Goal: Task Accomplishment & Management: Complete application form

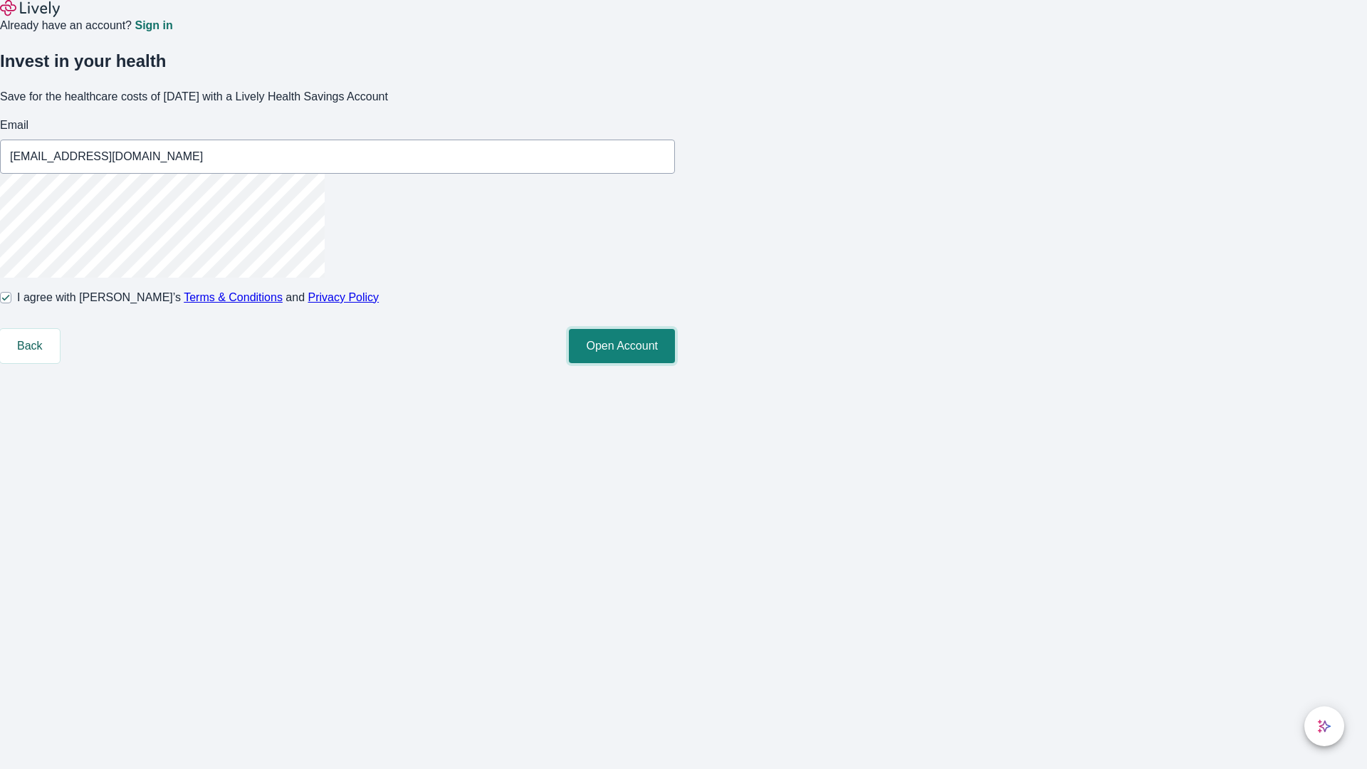
click at [675, 363] on button "Open Account" at bounding box center [622, 346] width 106 height 34
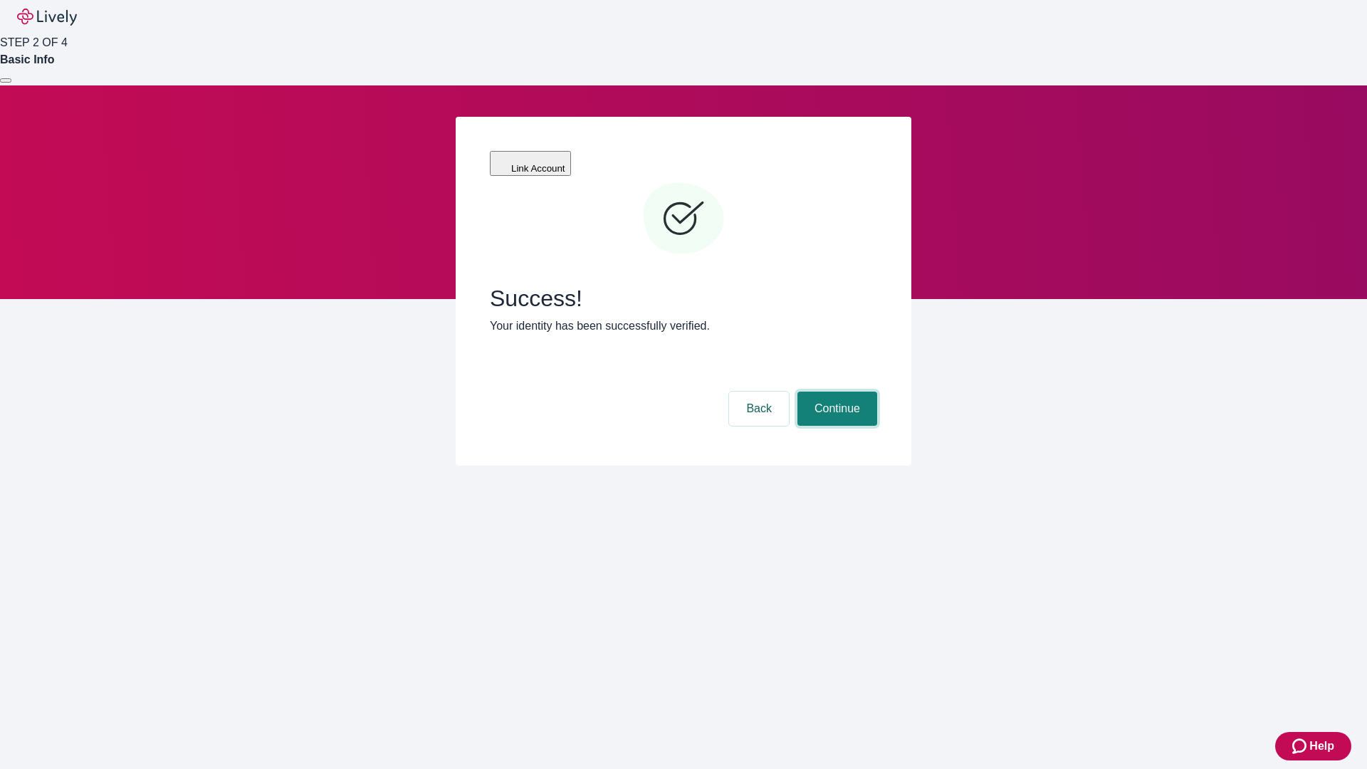
click at [835, 392] on button "Continue" at bounding box center [838, 409] width 80 height 34
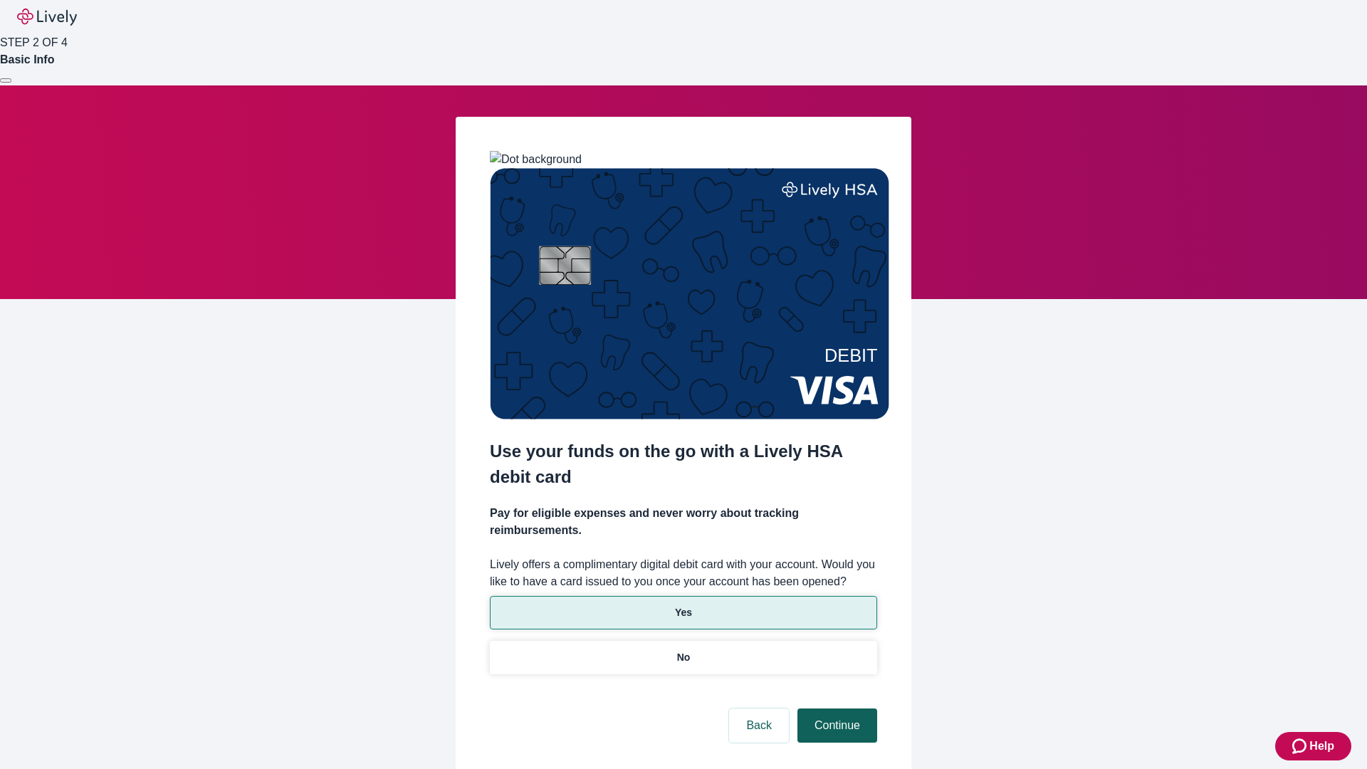
click at [683, 650] on p "No" at bounding box center [684, 657] width 14 height 15
click at [835, 709] on button "Continue" at bounding box center [838, 726] width 80 height 34
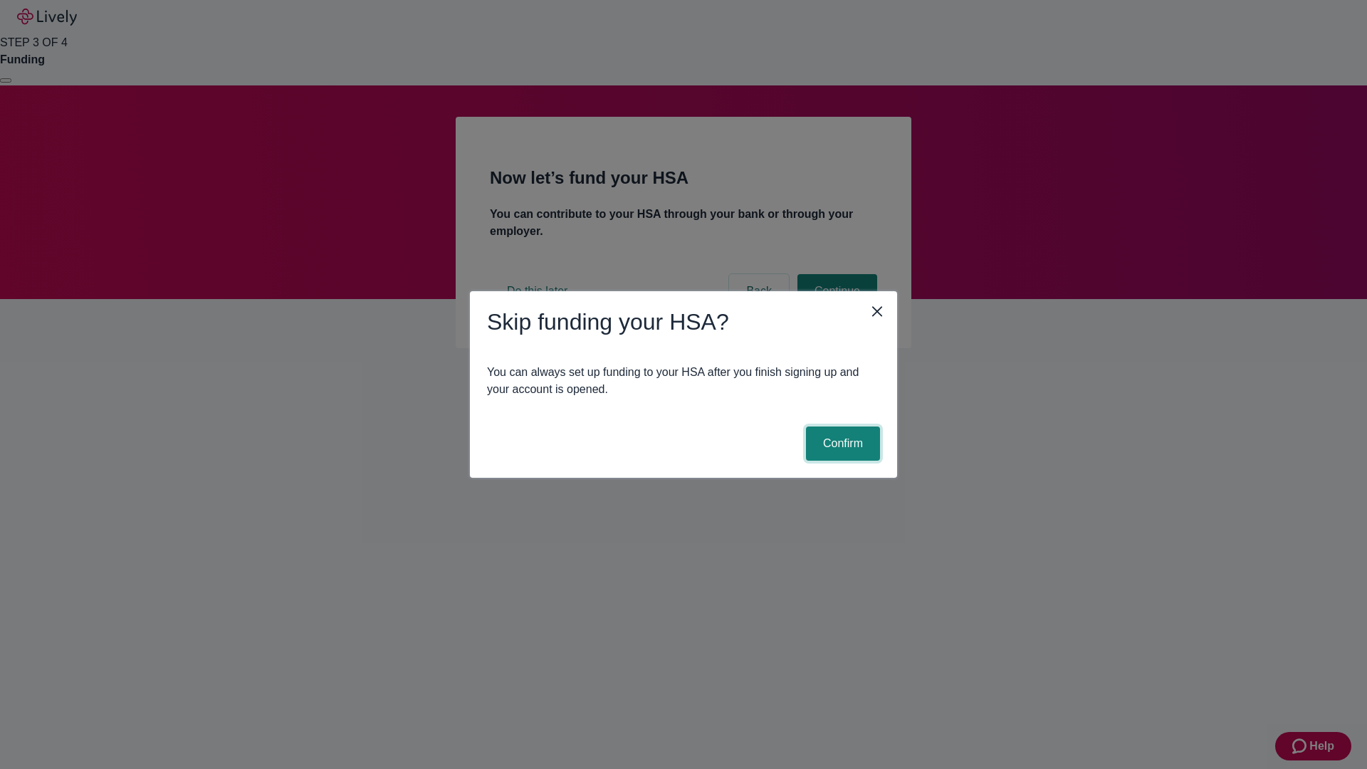
click at [841, 444] on button "Confirm" at bounding box center [843, 444] width 74 height 34
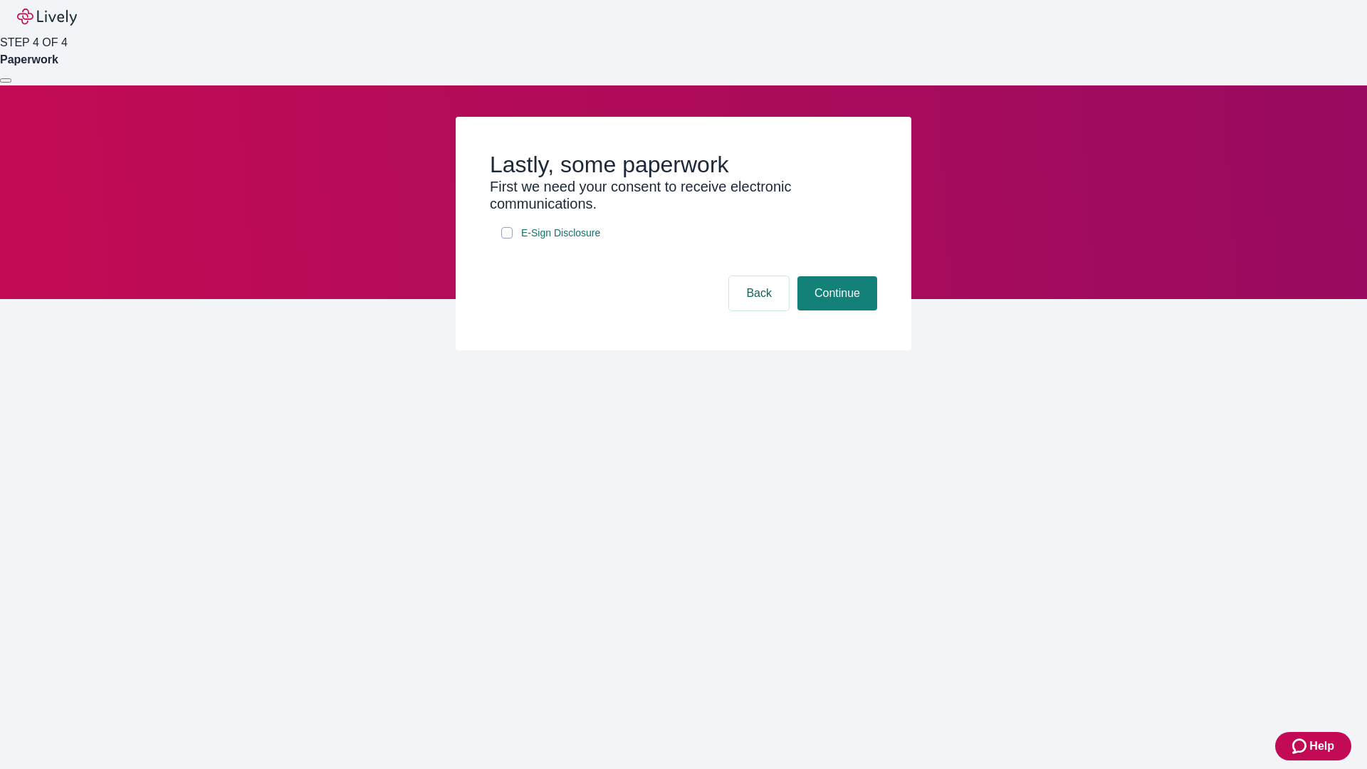
click at [507, 239] on input "E-Sign Disclosure" at bounding box center [506, 232] width 11 height 11
checkbox input "true"
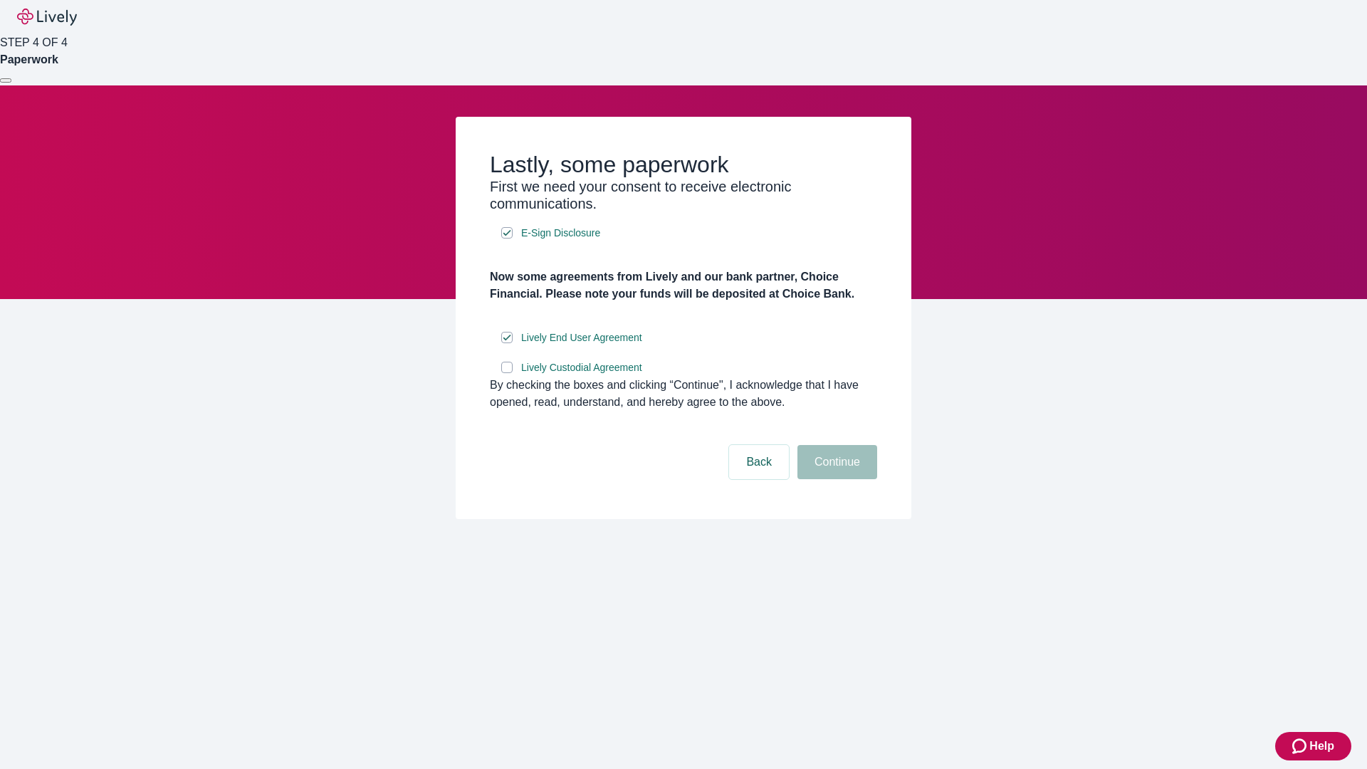
click at [507, 373] on input "Lively Custodial Agreement" at bounding box center [506, 367] width 11 height 11
checkbox input "true"
click at [835, 479] on button "Continue" at bounding box center [838, 462] width 80 height 34
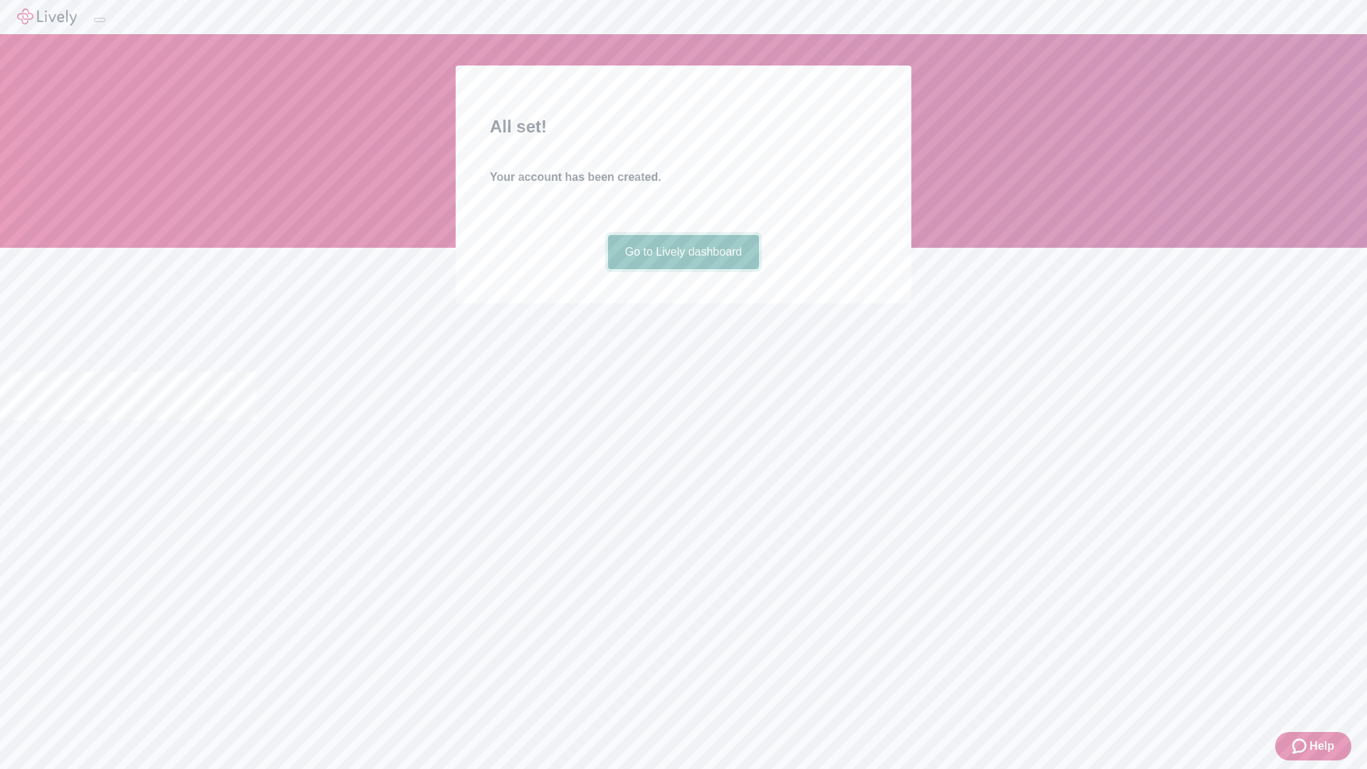
click at [683, 269] on link "Go to Lively dashboard" at bounding box center [684, 252] width 152 height 34
